Goal: Task Accomplishment & Management: Manage account settings

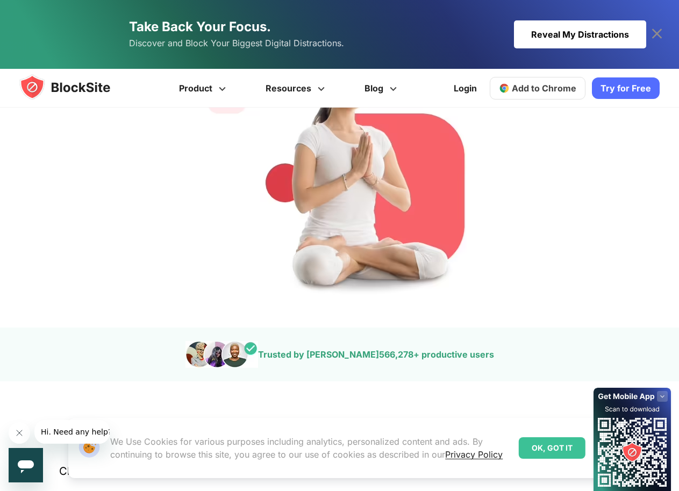
scroll to position [161, 0]
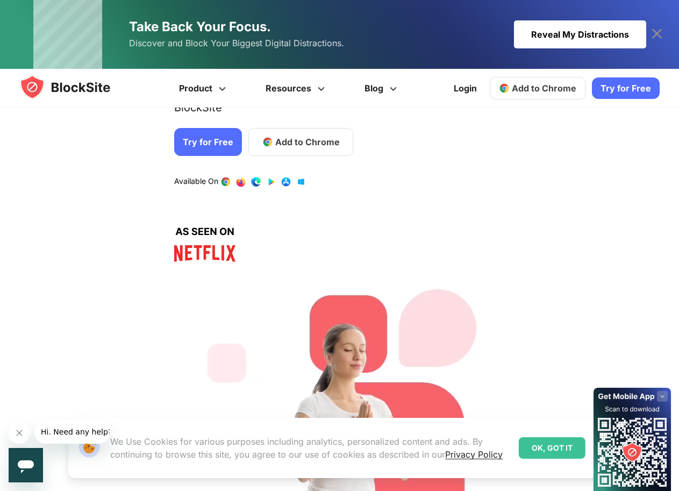
click at [507, 89] on img at bounding box center [504, 88] width 11 height 11
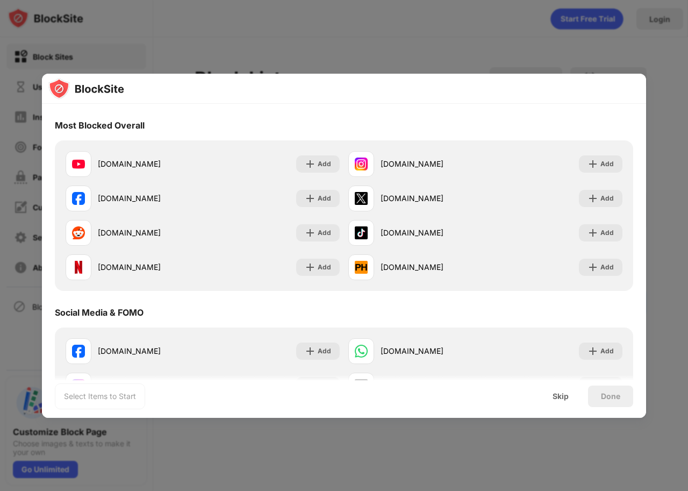
scroll to position [86, 0]
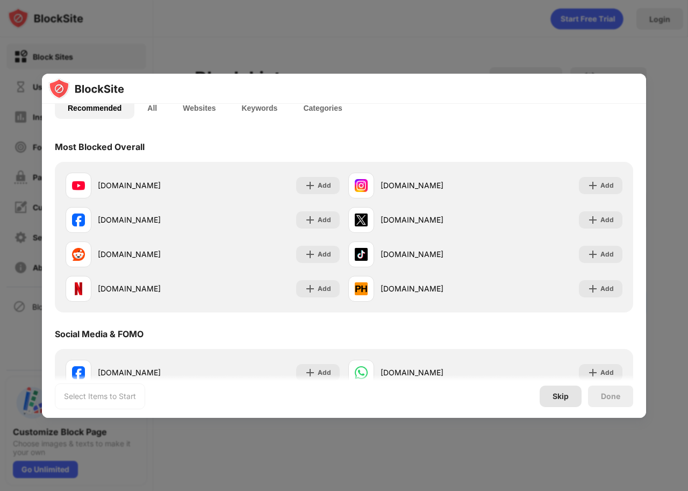
click at [567, 394] on div "Skip" at bounding box center [560, 396] width 16 height 9
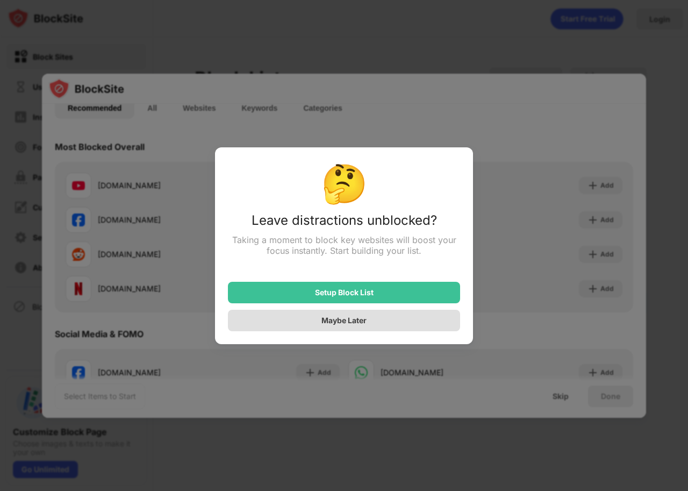
click at [344, 314] on div "Maybe Later" at bounding box center [344, 319] width 232 height 21
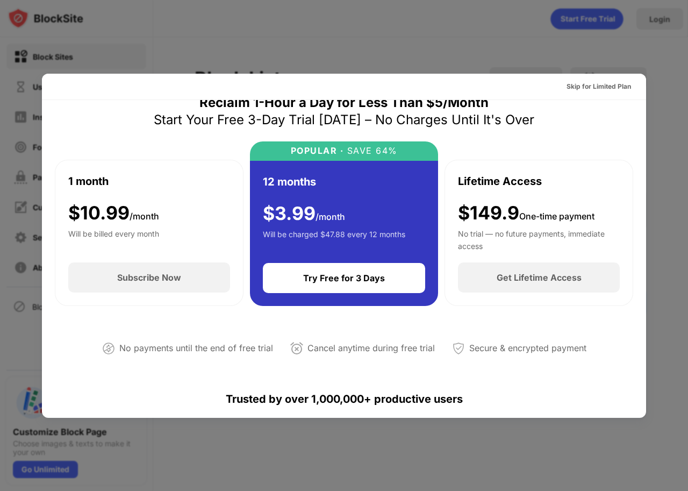
scroll to position [21, 0]
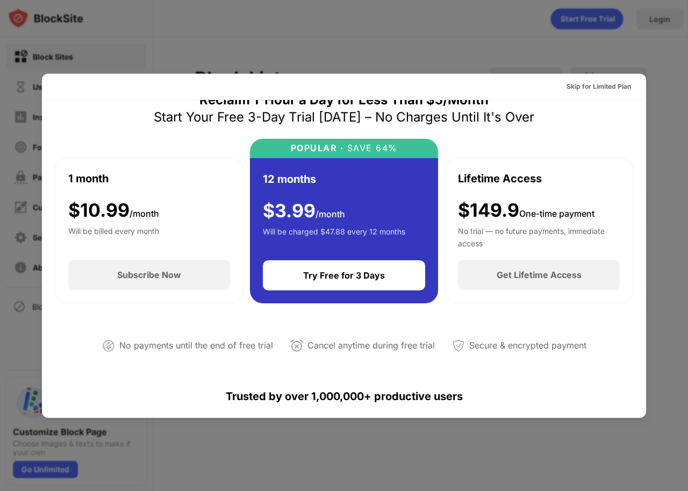
click at [635, 406] on div "Reclaim 1-Hour a Day for Less Than $5/Month Start Your Free 3-Day Trial Today –…" at bounding box center [344, 499] width 604 height 842
click at [635, 80] on div "Skip for Limited Plan" at bounding box center [344, 87] width 604 height 26
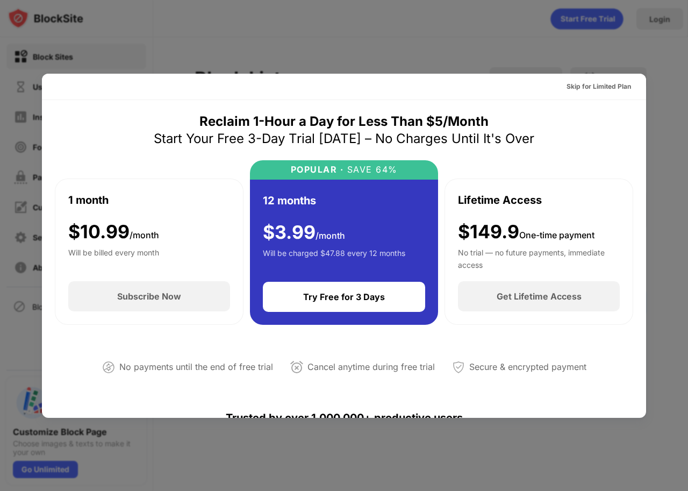
click at [194, 227] on div "1 month $ 10.99 /month Will be billed every month" at bounding box center [149, 230] width 162 height 77
click at [587, 82] on div "Skip for Limited Plan" at bounding box center [598, 86] width 64 height 11
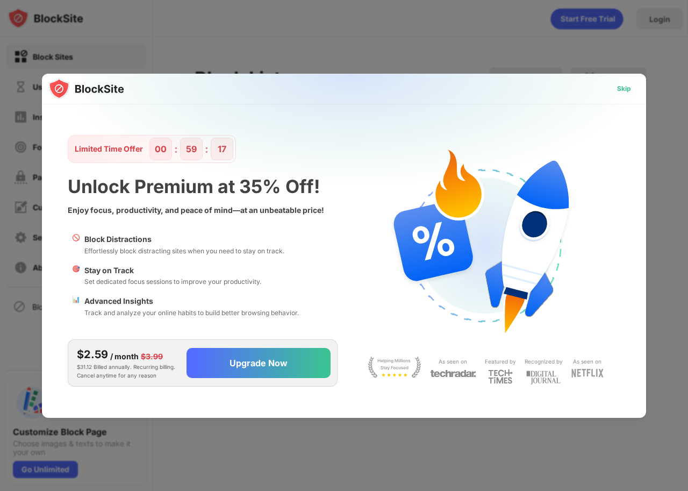
click at [628, 85] on div "Skip" at bounding box center [624, 88] width 14 height 11
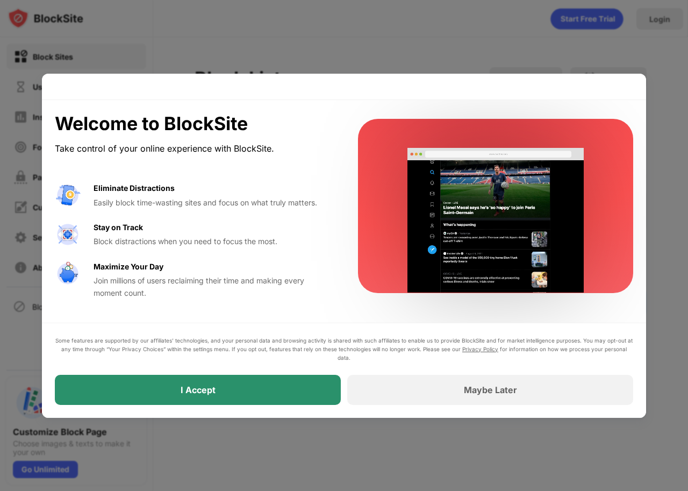
click at [265, 393] on div "I Accept" at bounding box center [198, 389] width 286 height 30
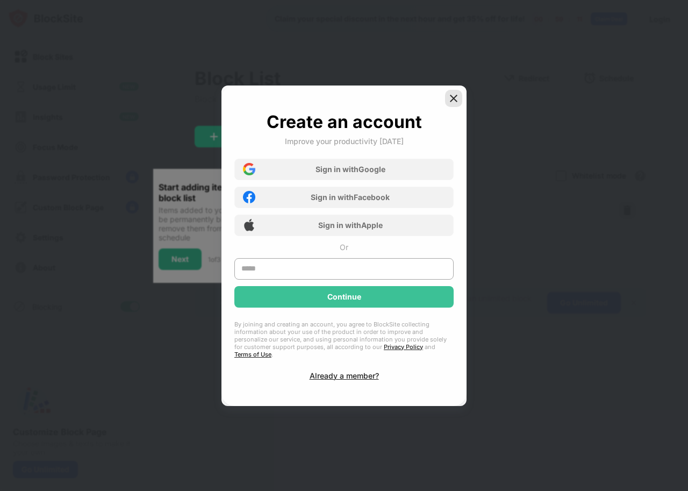
click at [449, 102] on img at bounding box center [453, 98] width 11 height 11
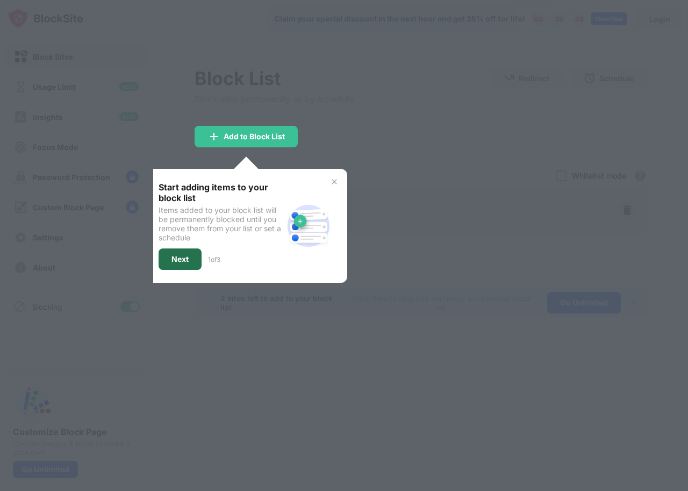
click at [185, 256] on div "Next" at bounding box center [179, 259] width 17 height 9
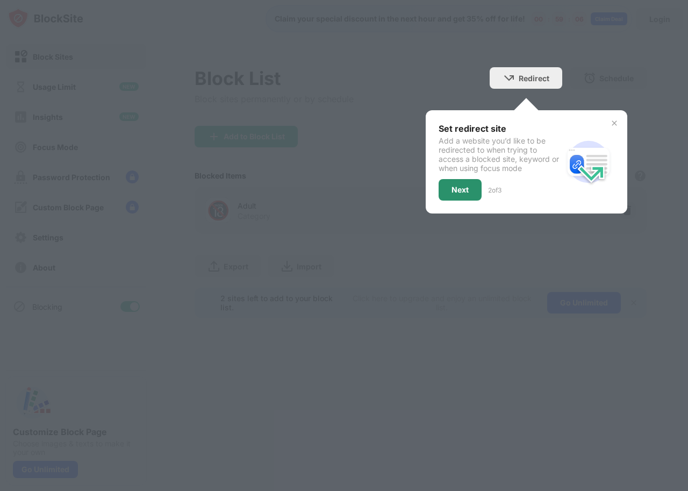
click at [468, 190] on div "Next" at bounding box center [459, 189] width 17 height 9
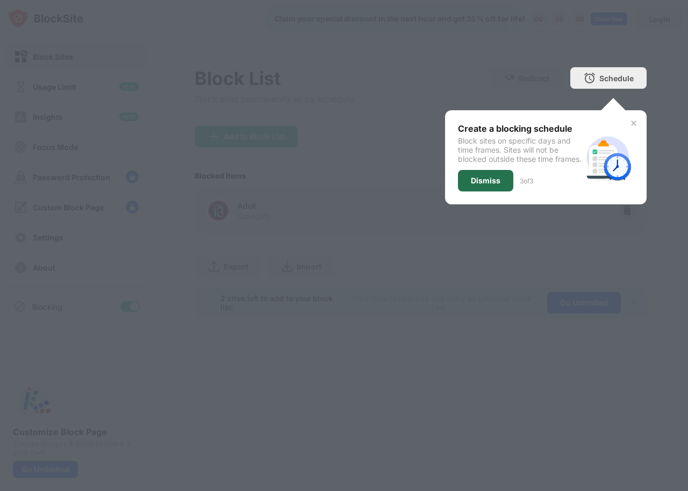
click at [472, 187] on div "Dismiss" at bounding box center [485, 180] width 55 height 21
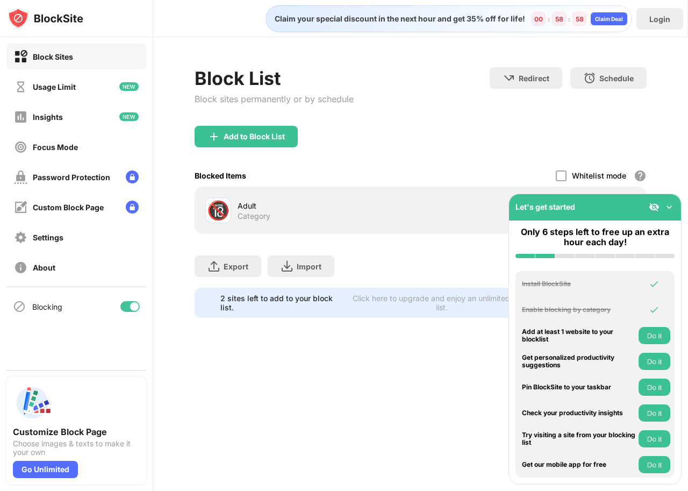
click at [102, 63] on div "Block Sites" at bounding box center [76, 57] width 140 height 26
click at [673, 204] on img at bounding box center [669, 206] width 11 height 11
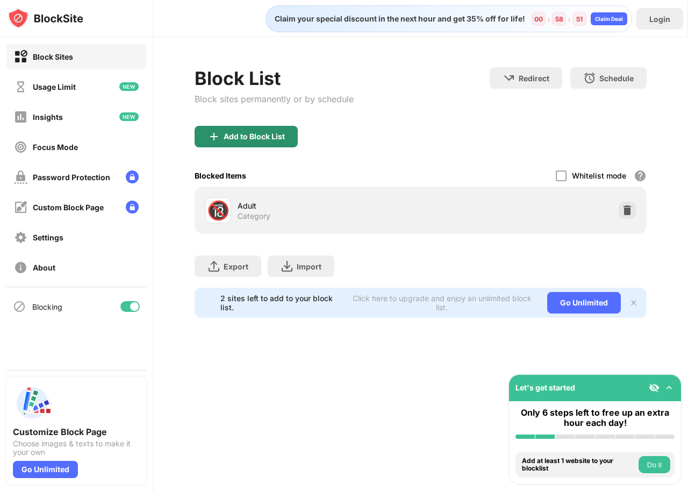
click at [248, 134] on div "Add to Block List" at bounding box center [254, 136] width 61 height 9
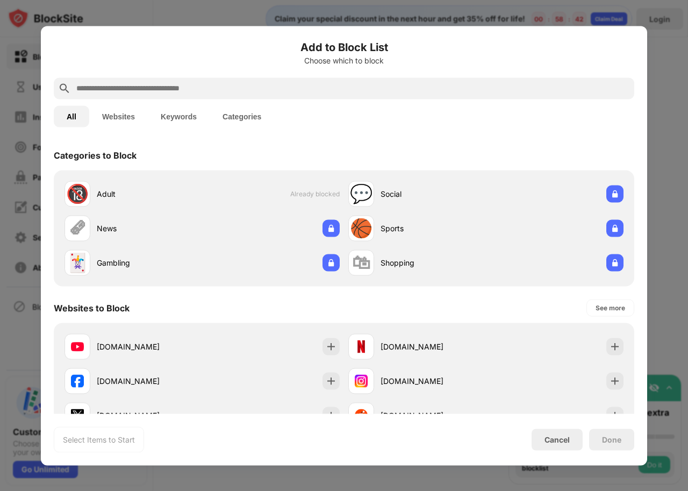
click at [307, 64] on div "Choose which to block" at bounding box center [344, 60] width 580 height 9
click at [178, 88] on input "text" at bounding box center [352, 88] width 554 height 13
click at [126, 112] on button "Websites" at bounding box center [118, 115] width 59 height 21
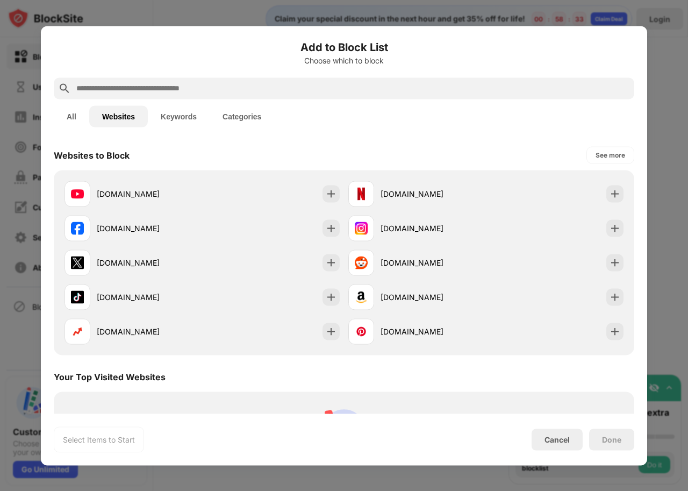
click at [133, 88] on input "text" at bounding box center [352, 88] width 554 height 13
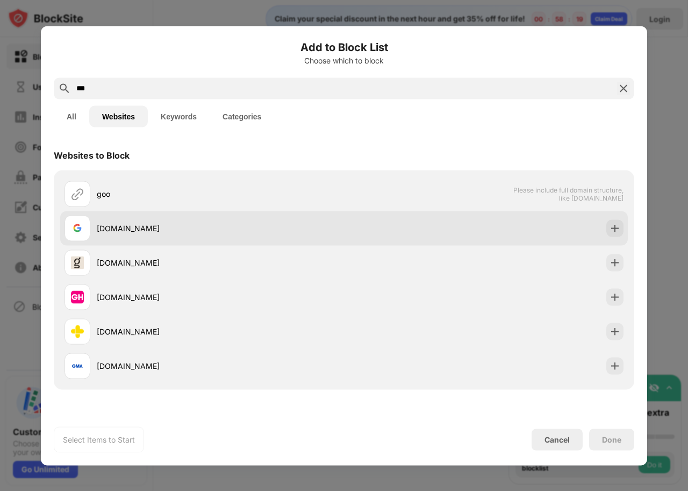
type input "***"
click at [146, 229] on div "[DOMAIN_NAME]" at bounding box center [220, 227] width 247 height 11
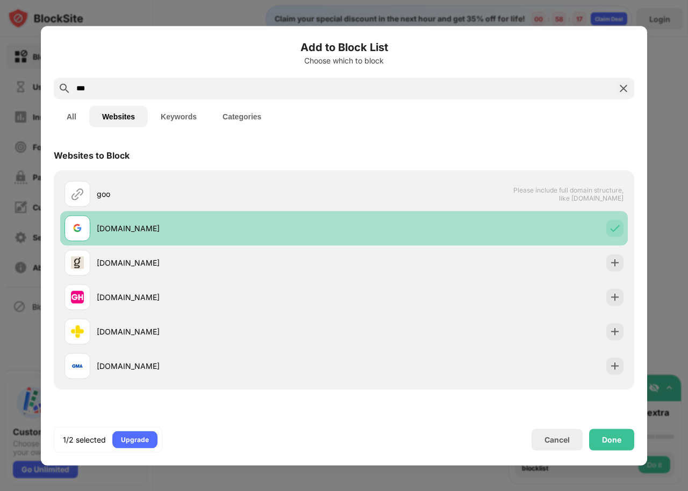
click at [146, 230] on div "[DOMAIN_NAME]" at bounding box center [220, 227] width 247 height 11
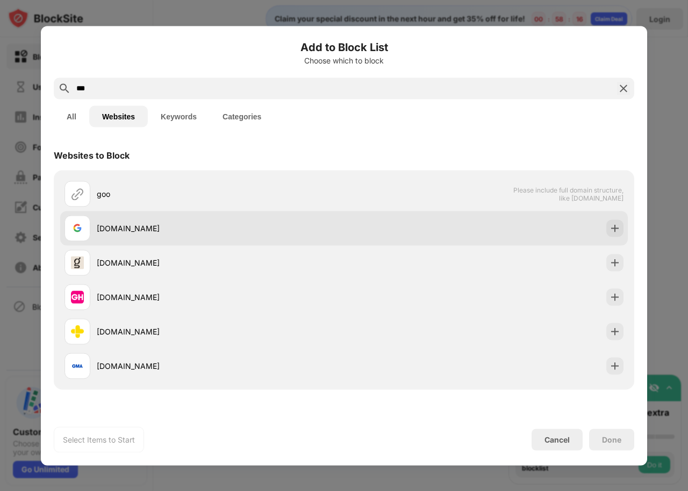
click at [147, 230] on div "[DOMAIN_NAME]" at bounding box center [220, 227] width 247 height 11
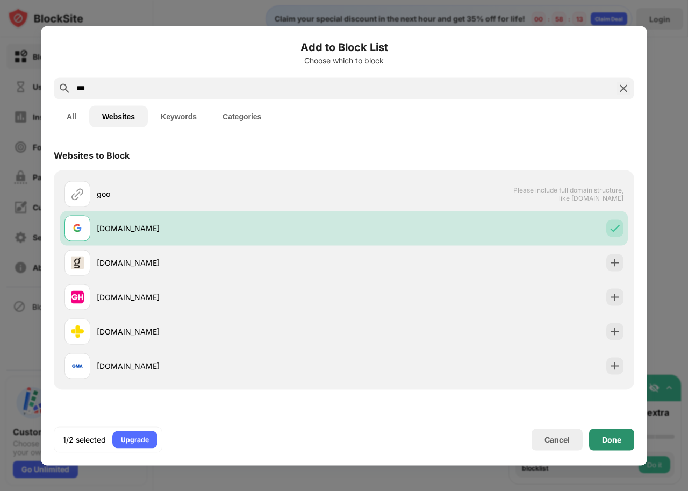
click at [625, 443] on div "Done" at bounding box center [611, 438] width 45 height 21
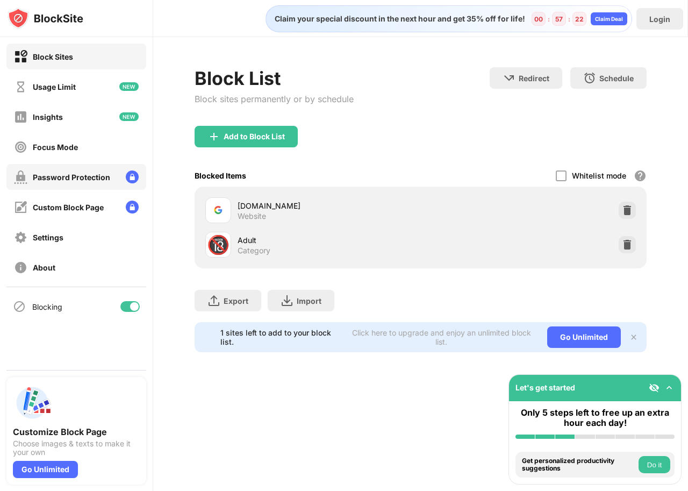
click at [78, 178] on div "Password Protection" at bounding box center [71, 176] width 77 height 9
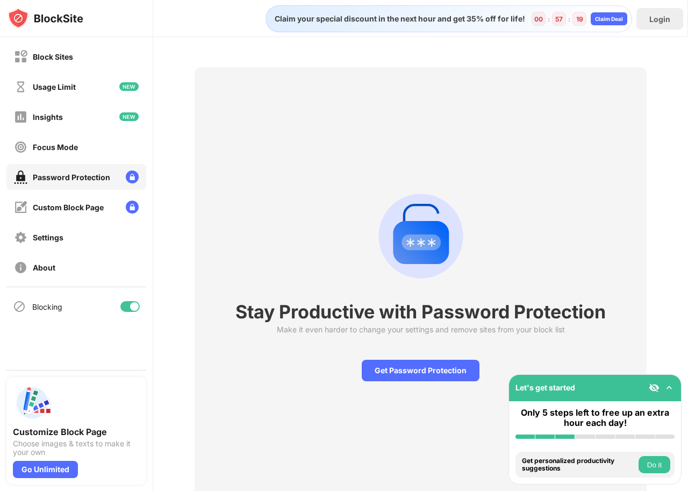
scroll to position [46, 0]
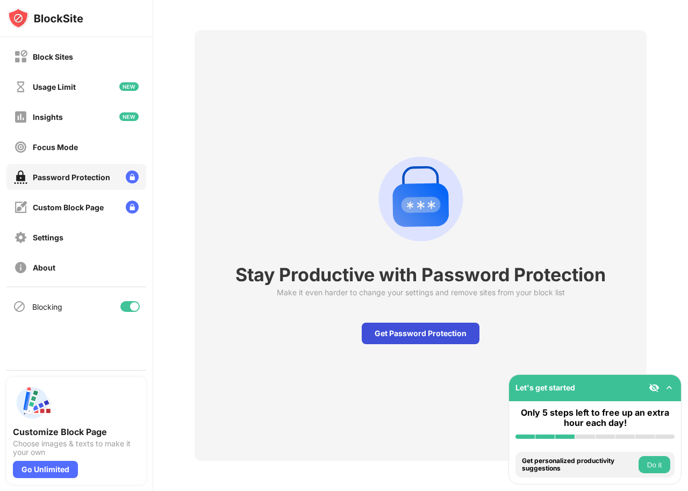
click at [380, 322] on div "Get Password Protection" at bounding box center [421, 332] width 118 height 21
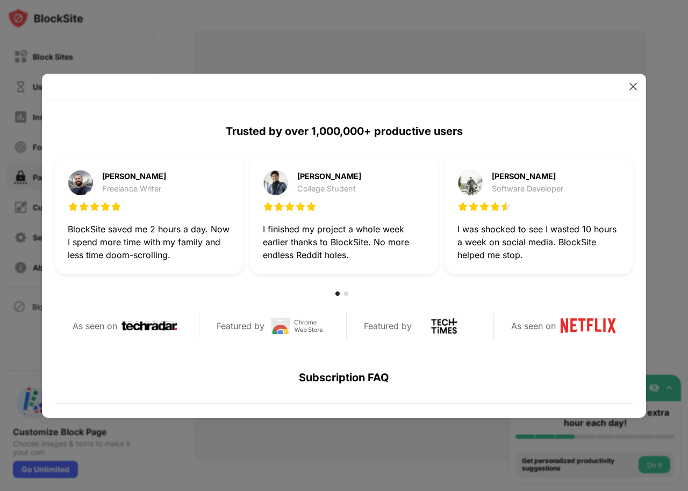
scroll to position [322, 0]
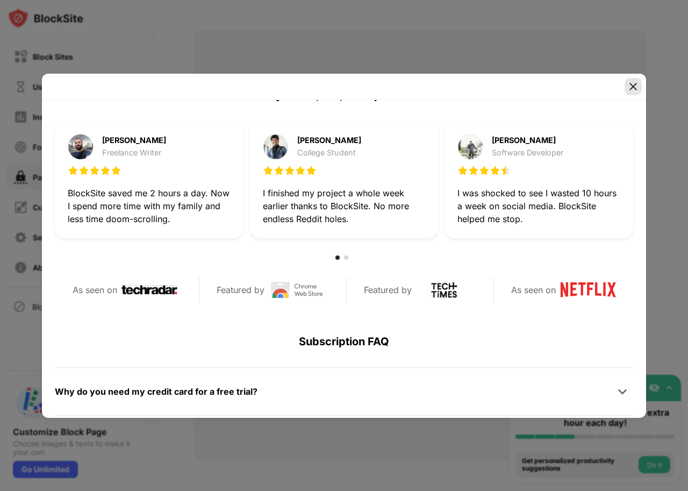
click at [630, 88] on img at bounding box center [633, 86] width 11 height 11
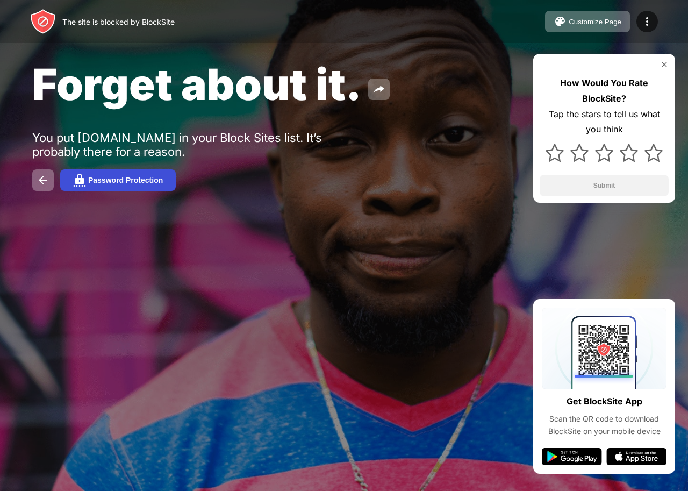
click at [112, 180] on div "Password Protection" at bounding box center [125, 180] width 75 height 9
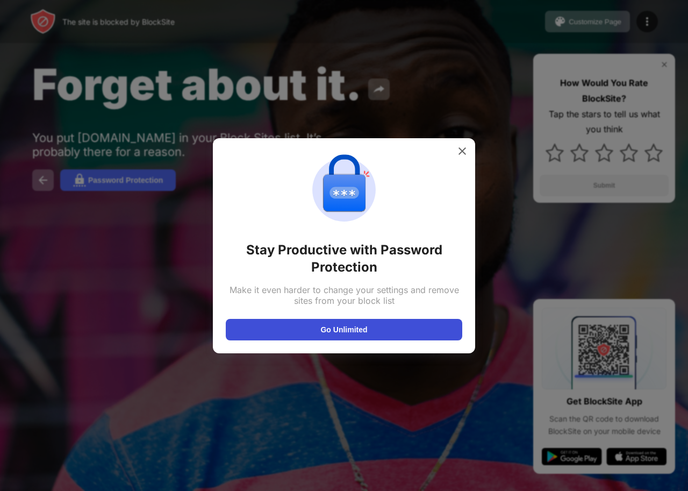
click at [345, 328] on button "Go Unlimited" at bounding box center [344, 329] width 236 height 21
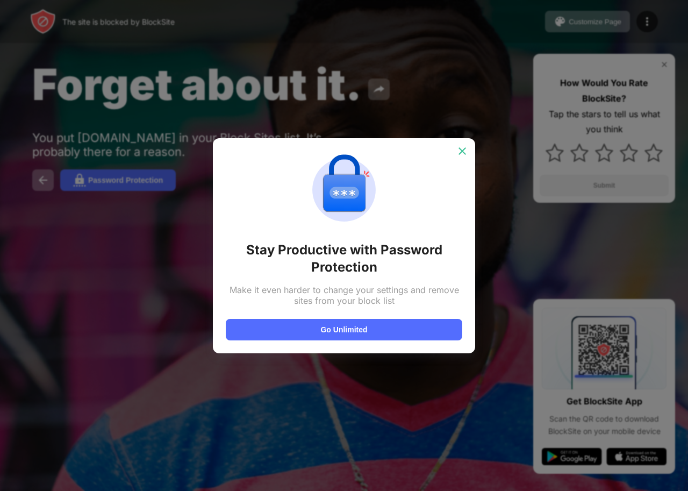
click at [455, 147] on div at bounding box center [461, 150] width 17 height 17
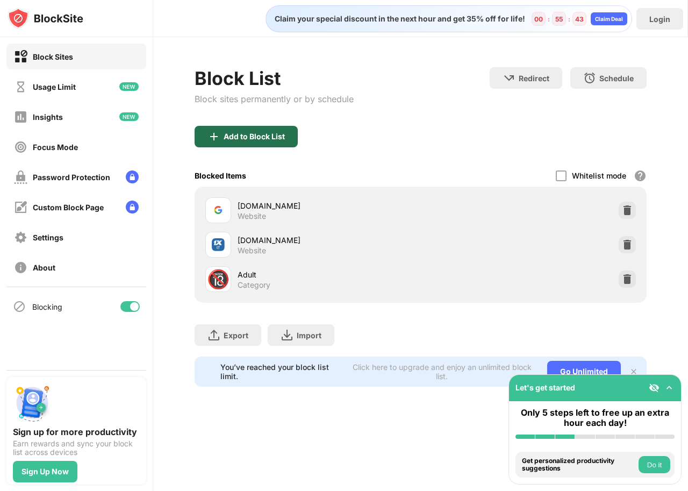
click at [269, 142] on div "Add to Block List" at bounding box center [245, 136] width 103 height 21
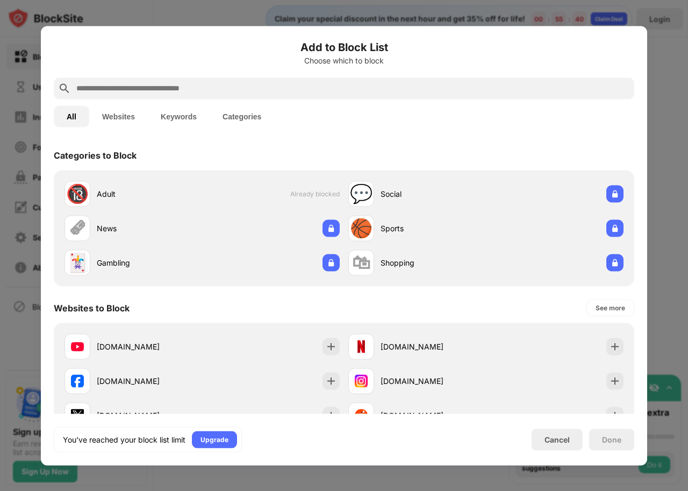
click at [236, 89] on input "text" at bounding box center [352, 88] width 554 height 13
click at [122, 117] on button "Websites" at bounding box center [118, 115] width 59 height 21
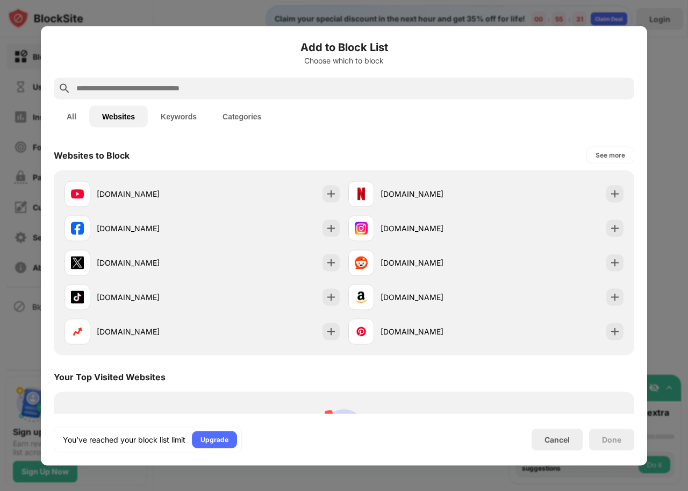
click at [161, 90] on input "text" at bounding box center [352, 88] width 554 height 13
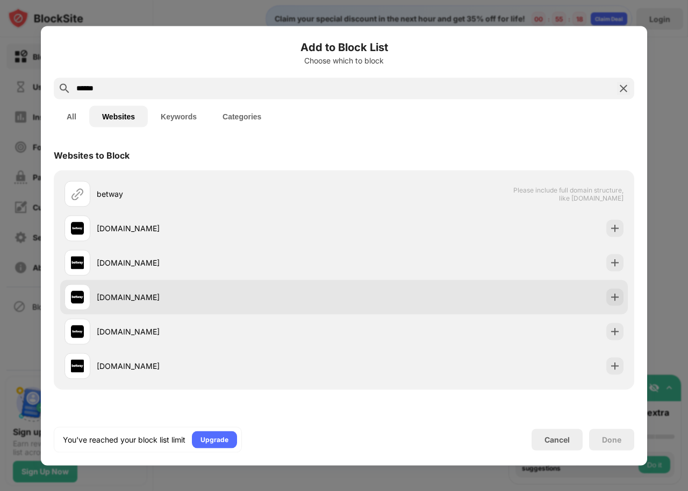
type input "******"
click at [191, 294] on div "[DOMAIN_NAME]" at bounding box center [220, 296] width 247 height 11
click at [615, 297] on img at bounding box center [614, 296] width 11 height 11
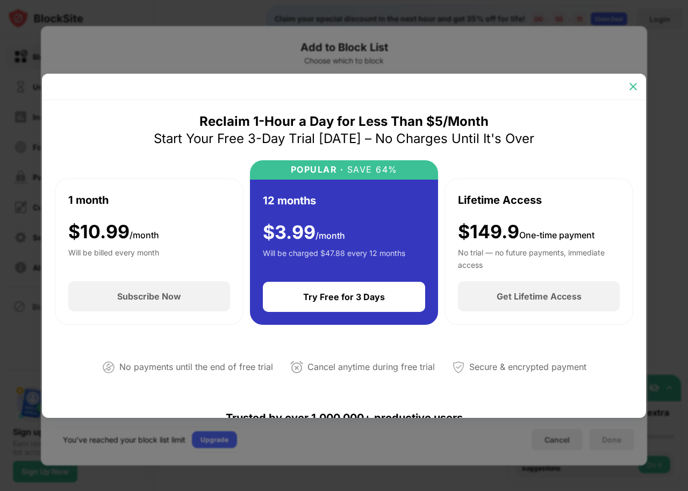
click at [629, 92] on div at bounding box center [632, 86] width 17 height 17
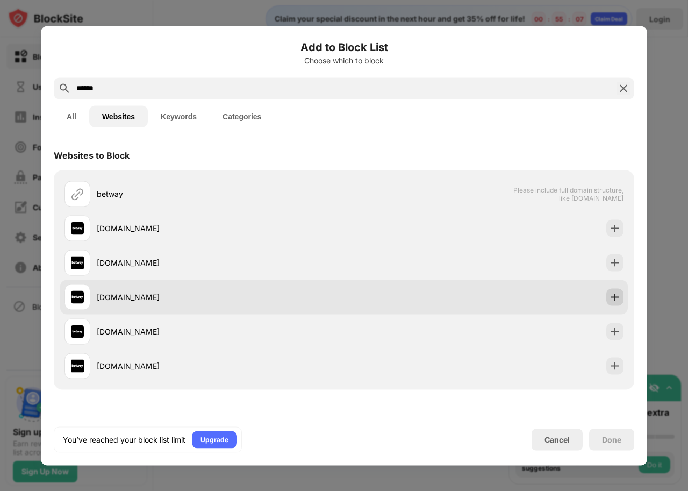
click at [609, 293] on div at bounding box center [614, 296] width 17 height 17
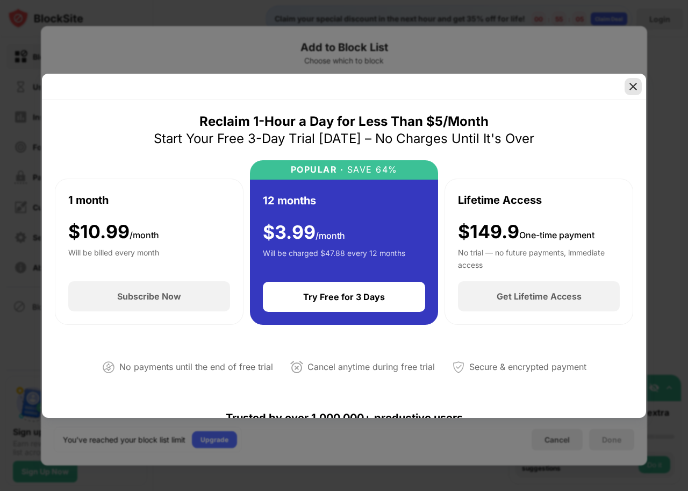
drag, startPoint x: 635, startPoint y: 89, endPoint x: 599, endPoint y: 110, distance: 41.7
click at [633, 91] on img at bounding box center [633, 86] width 11 height 11
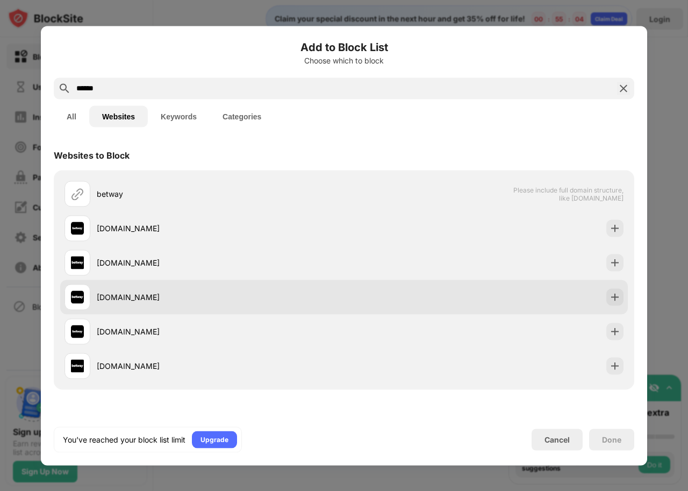
click at [390, 304] on div "[DOMAIN_NAME]" at bounding box center [343, 296] width 567 height 34
click at [390, 303] on div "[DOMAIN_NAME]" at bounding box center [343, 296] width 567 height 34
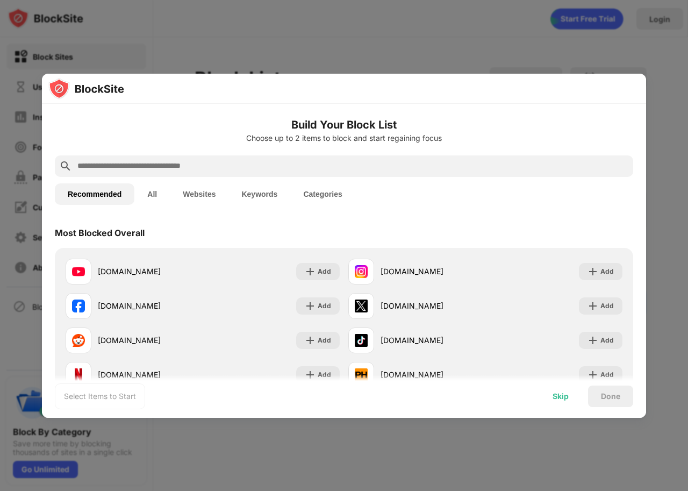
click at [561, 399] on div "Skip" at bounding box center [560, 396] width 16 height 9
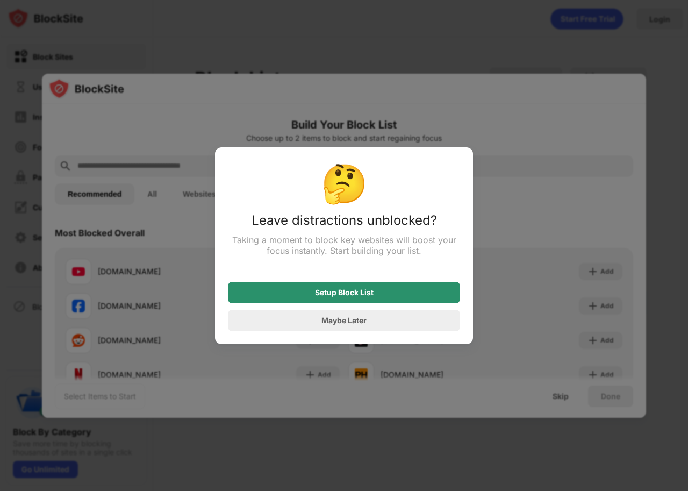
click at [363, 297] on div "Setup Block List" at bounding box center [344, 292] width 232 height 21
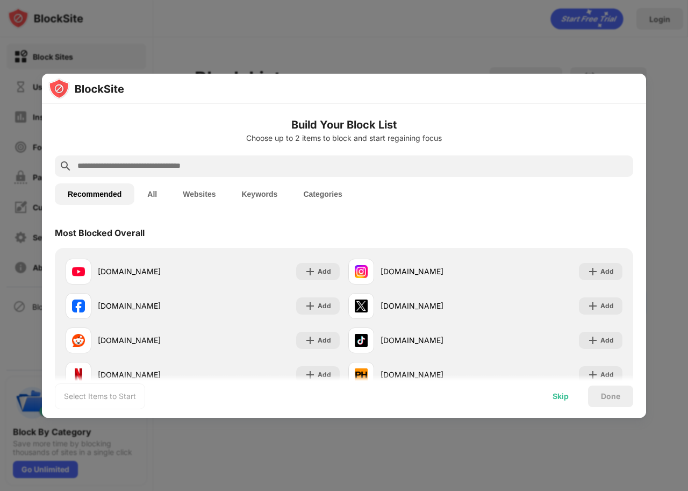
click at [559, 394] on div "Skip" at bounding box center [560, 396] width 16 height 9
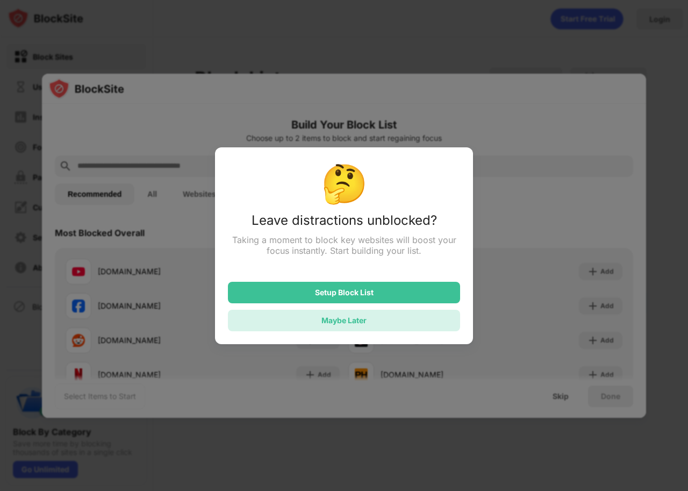
click at [387, 325] on div "Maybe Later" at bounding box center [344, 319] width 232 height 21
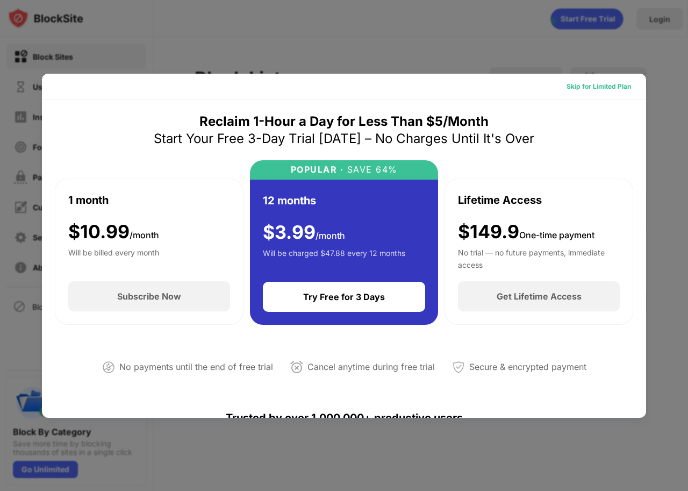
click at [568, 85] on div "Skip for Limited Plan" at bounding box center [598, 86] width 64 height 11
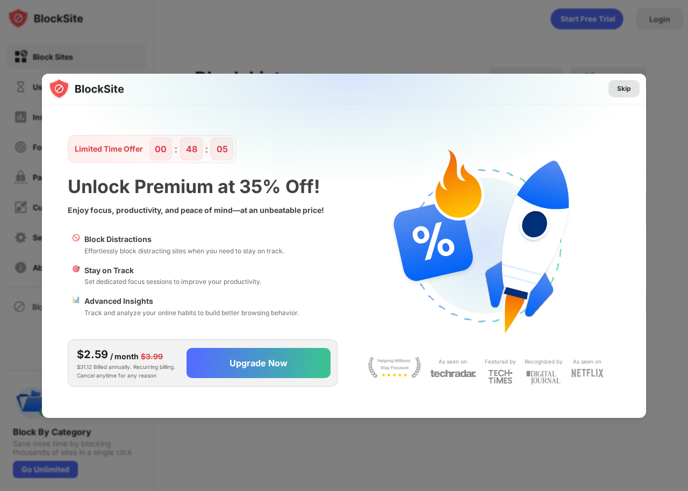
click at [624, 86] on div "Skip" at bounding box center [624, 88] width 14 height 11
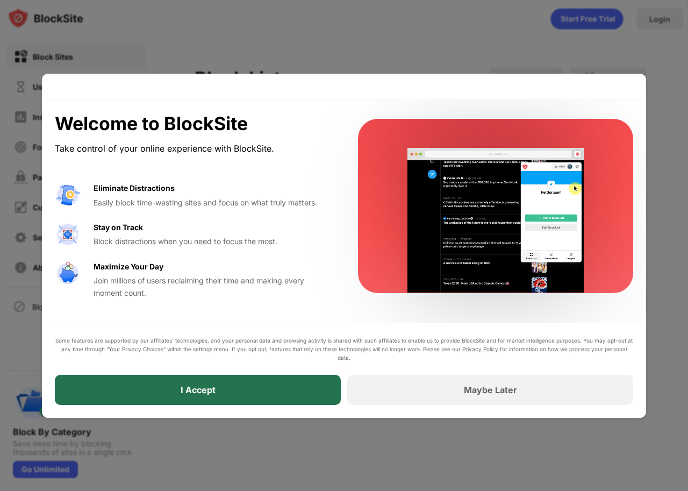
click at [258, 387] on div "I Accept" at bounding box center [198, 389] width 286 height 30
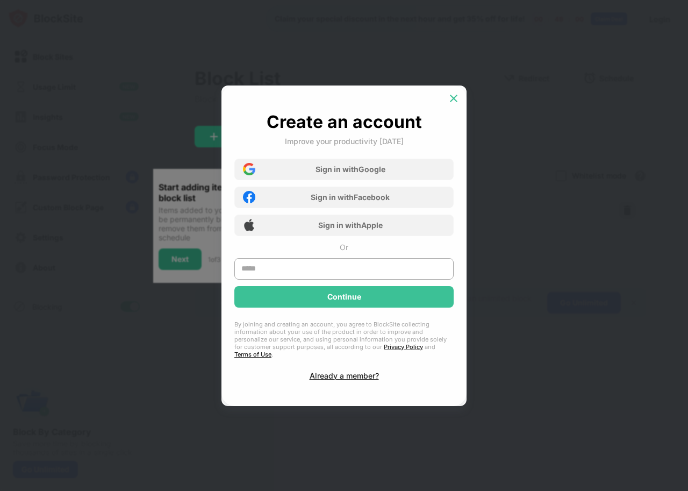
click at [449, 99] on img at bounding box center [453, 98] width 11 height 11
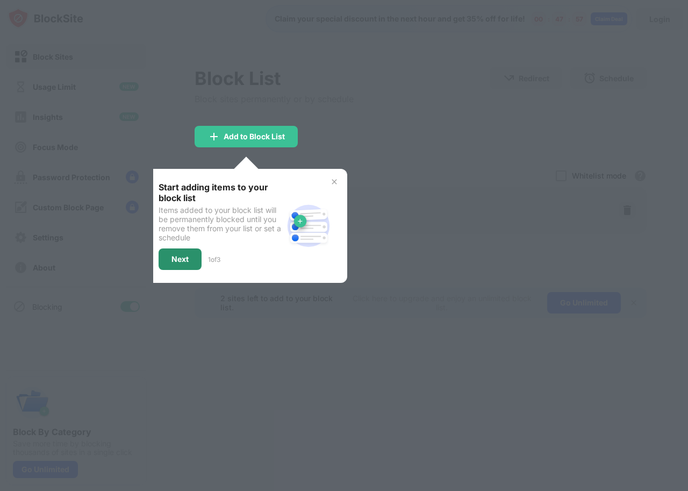
click at [186, 267] on div "Next" at bounding box center [179, 258] width 43 height 21
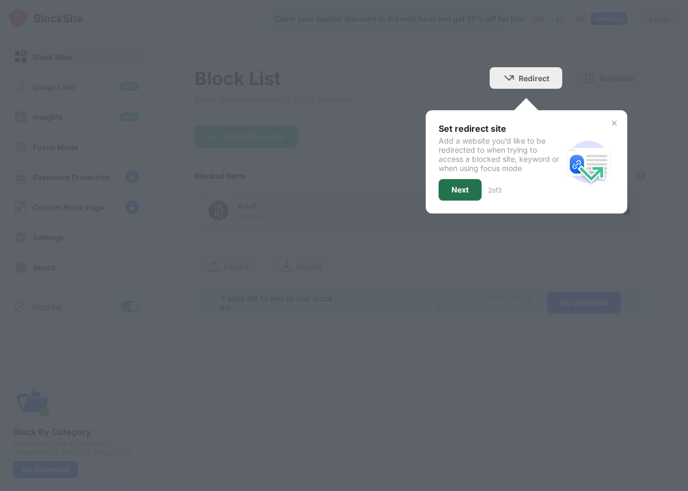
click at [460, 189] on div "Next" at bounding box center [459, 189] width 17 height 9
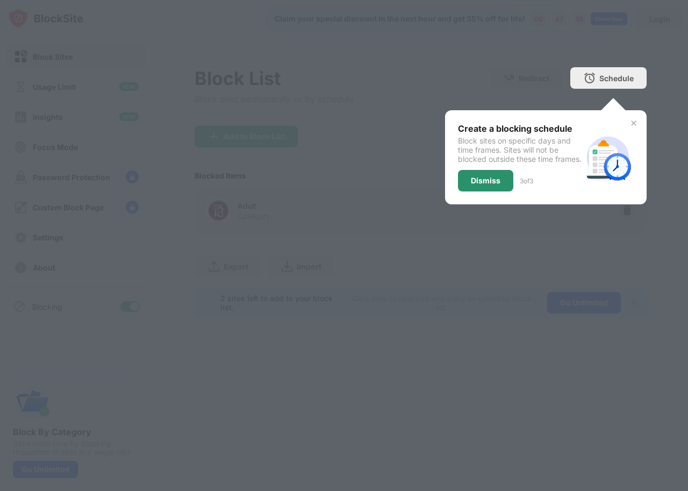
click at [475, 185] on div "Dismiss" at bounding box center [485, 180] width 55 height 21
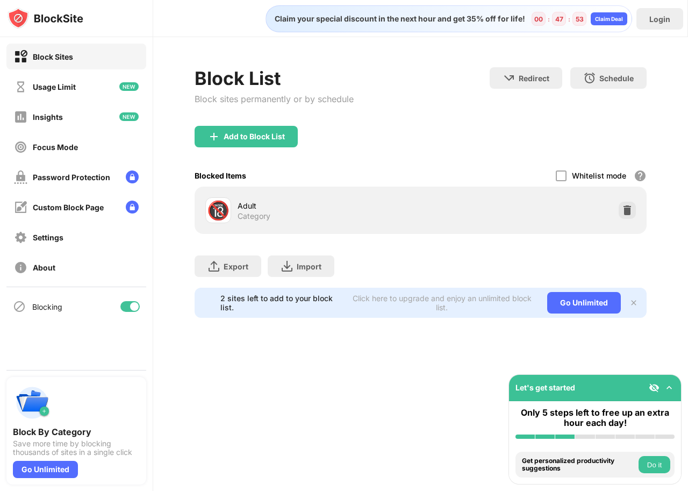
click at [68, 58] on div "Block Sites" at bounding box center [53, 56] width 40 height 9
click at [267, 145] on div "Add to Block List" at bounding box center [245, 136] width 103 height 21
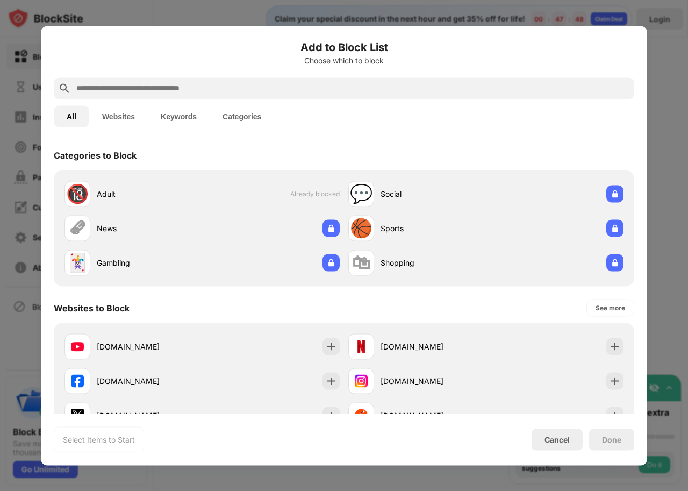
click at [204, 87] on input "text" at bounding box center [352, 88] width 554 height 13
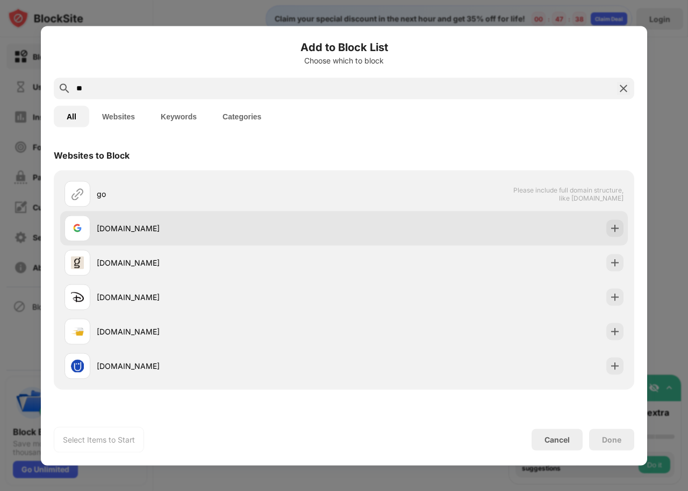
click at [184, 237] on div "[DOMAIN_NAME]" at bounding box center [203, 228] width 279 height 26
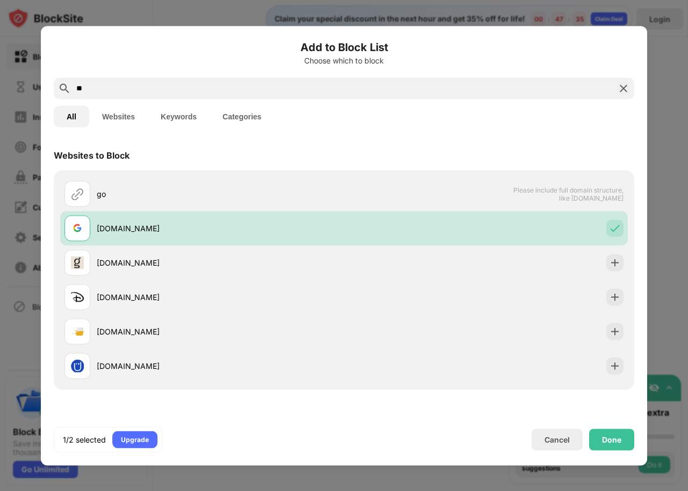
click at [199, 93] on input "**" at bounding box center [343, 88] width 537 height 13
type input "*"
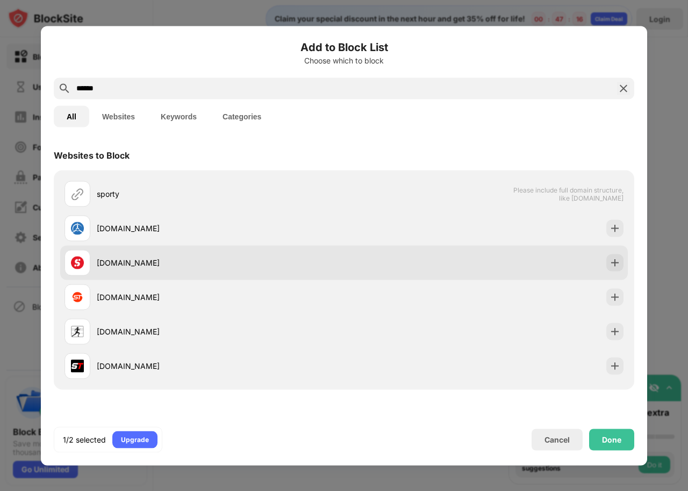
type input "******"
click at [443, 257] on div "sportybet.com" at bounding box center [343, 262] width 567 height 34
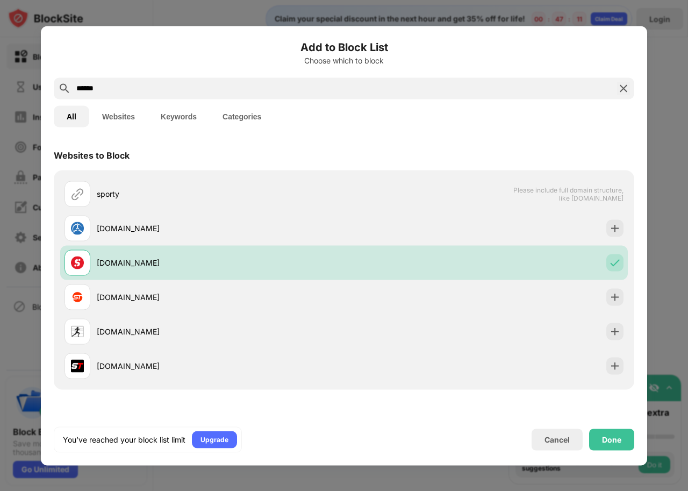
click at [215, 90] on input "******" at bounding box center [343, 88] width 537 height 13
click at [594, 434] on div "Done" at bounding box center [611, 438] width 45 height 21
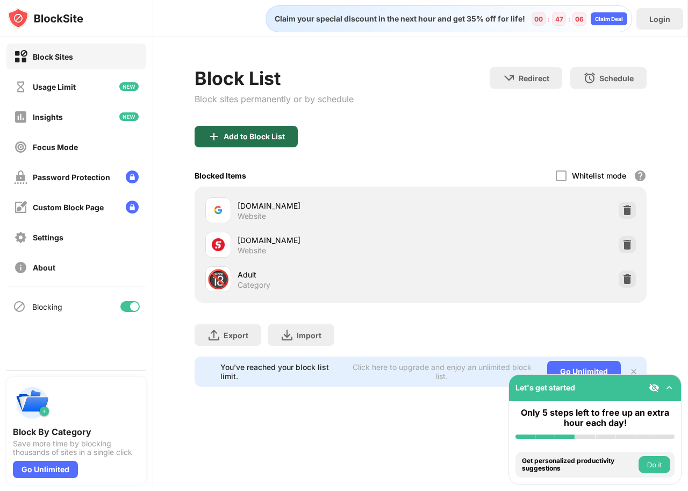
click at [275, 134] on div "Add to Block List" at bounding box center [254, 136] width 61 height 9
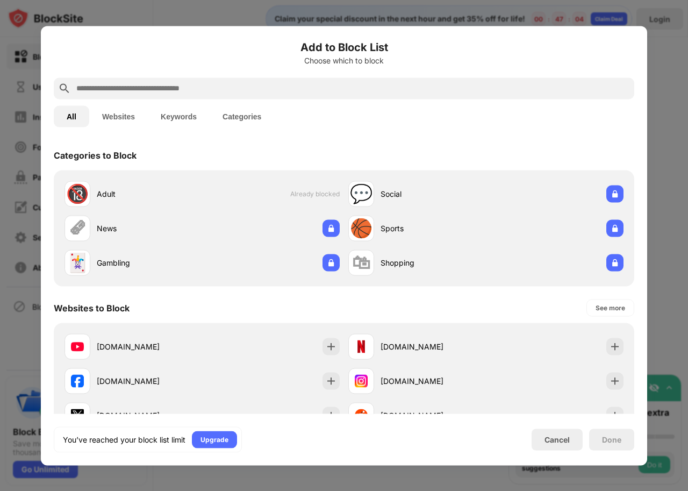
click at [169, 86] on input "text" at bounding box center [352, 88] width 554 height 13
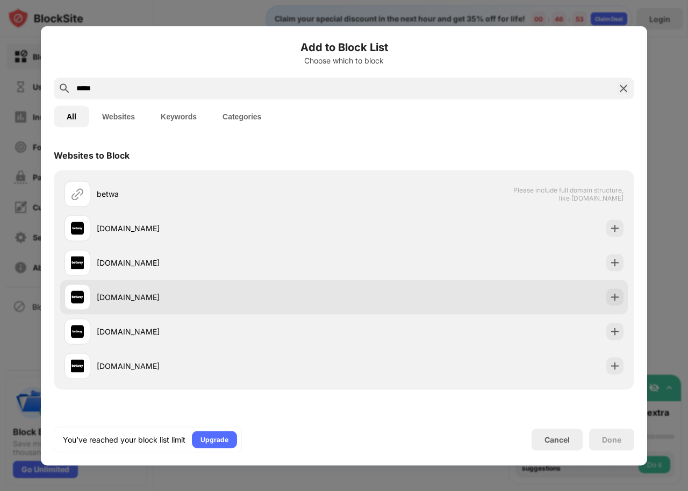
type input "*****"
click at [417, 293] on div "[DOMAIN_NAME]" at bounding box center [343, 296] width 567 height 34
drag, startPoint x: 423, startPoint y: 300, endPoint x: 428, endPoint y: 297, distance: 6.1
click at [427, 297] on div "[DOMAIN_NAME]" at bounding box center [343, 296] width 567 height 34
click at [464, 292] on div "[DOMAIN_NAME]" at bounding box center [343, 296] width 567 height 34
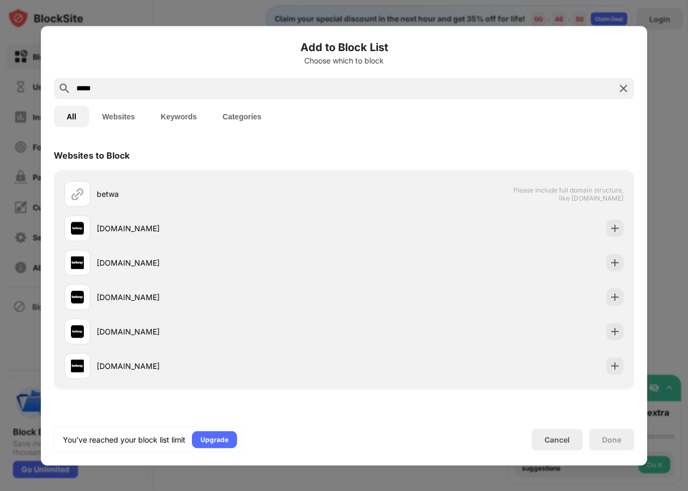
click at [112, 118] on button "Websites" at bounding box center [118, 115] width 59 height 21
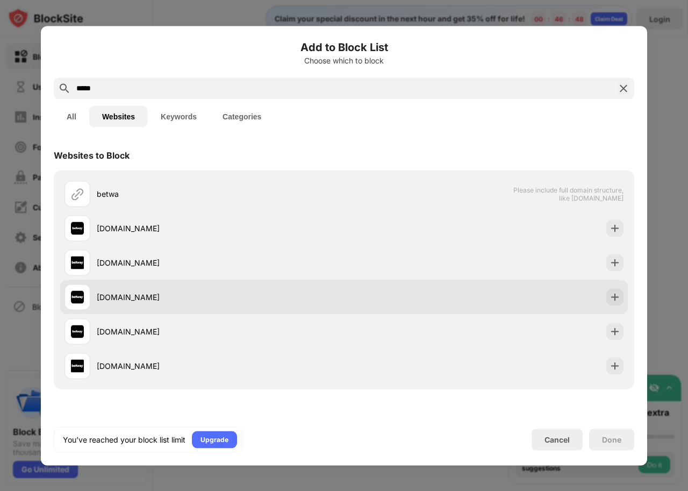
click at [132, 293] on div "[DOMAIN_NAME]" at bounding box center [220, 296] width 247 height 11
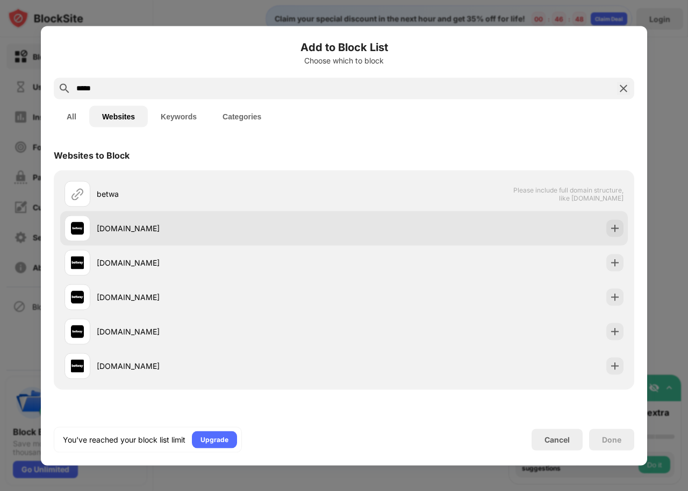
drag, startPoint x: 132, startPoint y: 293, endPoint x: 197, endPoint y: 239, distance: 84.3
click at [134, 291] on div "[DOMAIN_NAME]" at bounding box center [220, 296] width 247 height 11
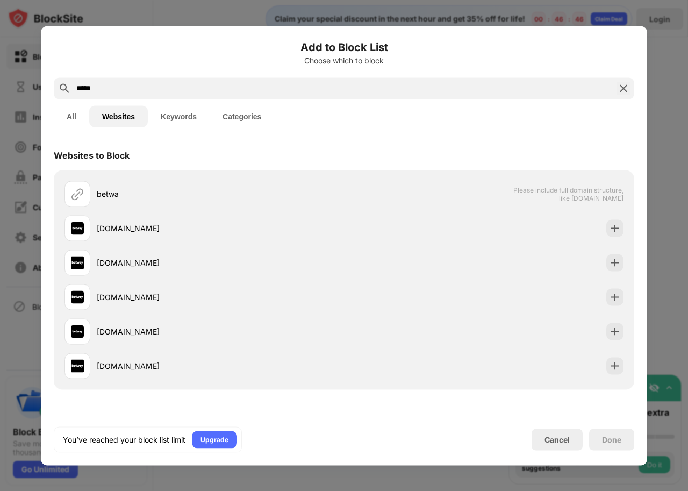
click at [625, 85] on img at bounding box center [623, 88] width 13 height 13
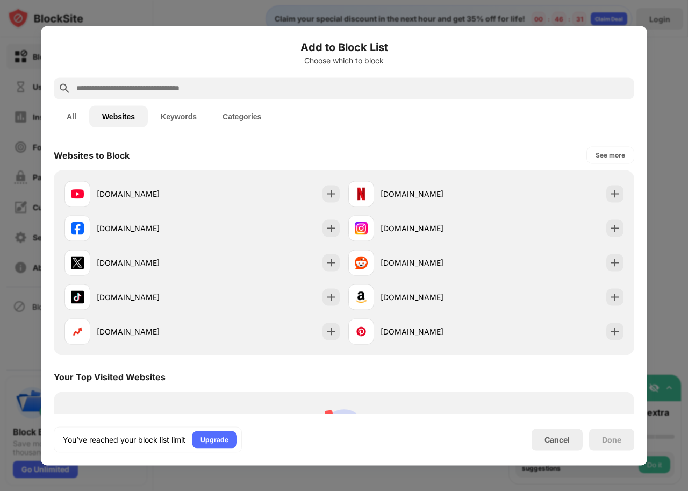
click at [283, 92] on input "text" at bounding box center [352, 88] width 554 height 13
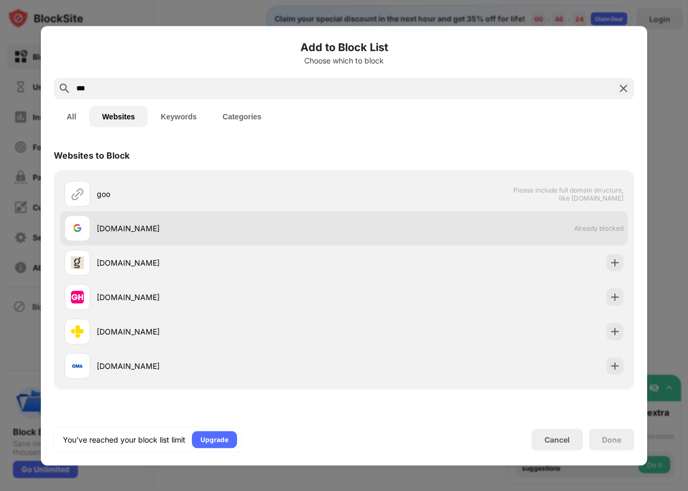
type input "***"
click at [339, 240] on div "[DOMAIN_NAME]" at bounding box center [203, 228] width 279 height 26
click at [335, 241] on div "google.com Already blocked" at bounding box center [343, 228] width 567 height 34
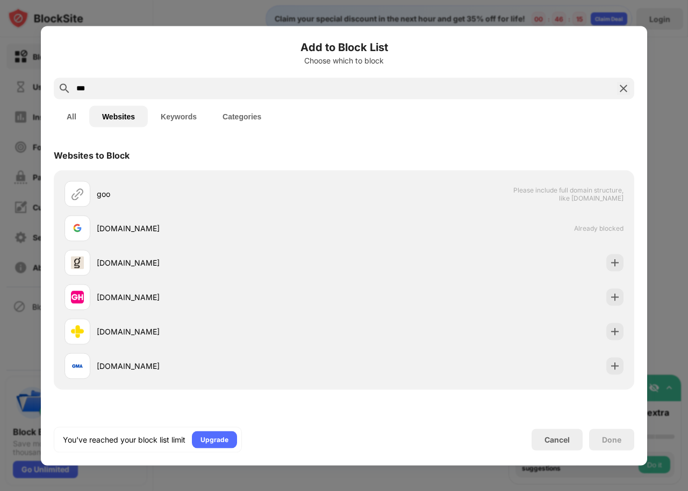
click at [171, 119] on button "Keywords" at bounding box center [179, 115] width 62 height 21
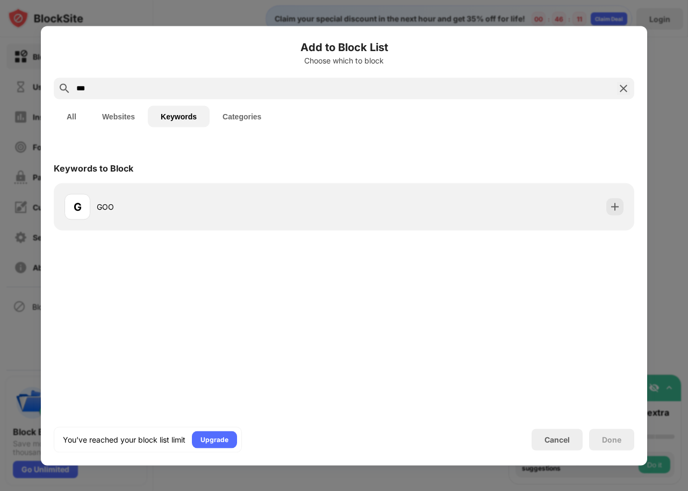
click at [127, 116] on button "Websites" at bounding box center [118, 115] width 59 height 21
